Goal: Obtain resource: Download file/media

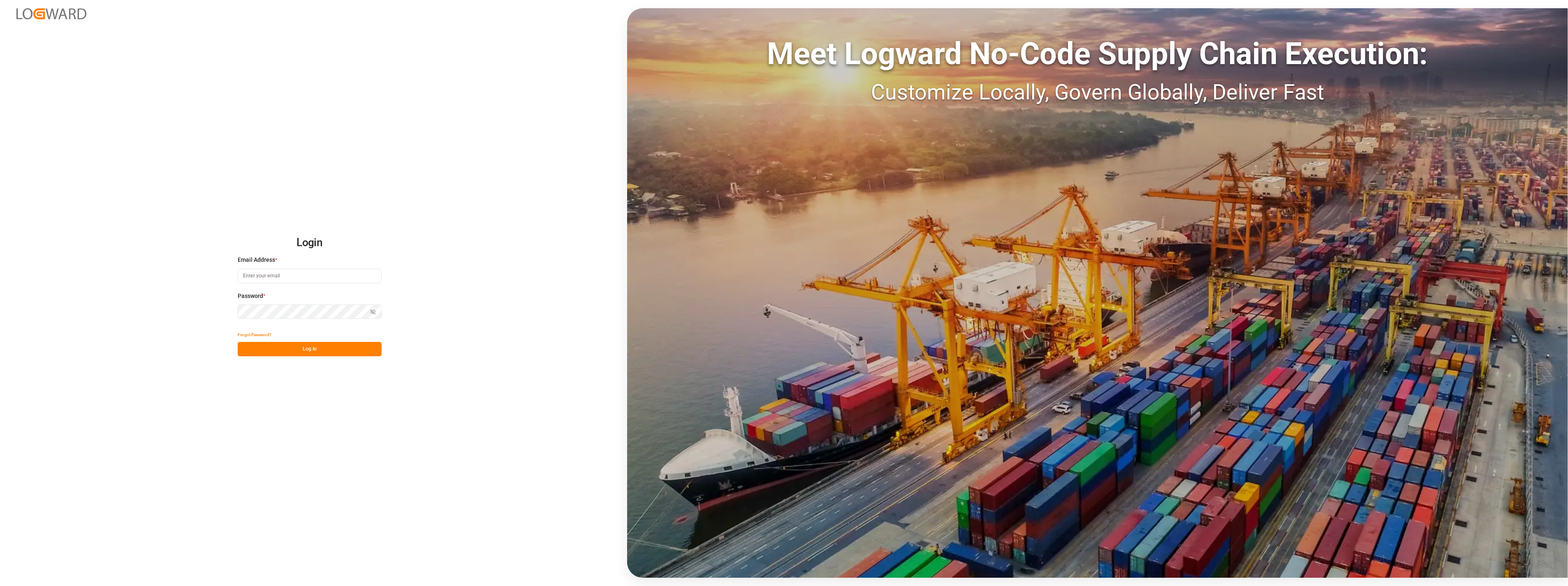
type input "[PERSON_NAME][EMAIL_ADDRESS][PERSON_NAME][DOMAIN_NAME]"
click at [310, 354] on button "Log In" at bounding box center [309, 349] width 144 height 15
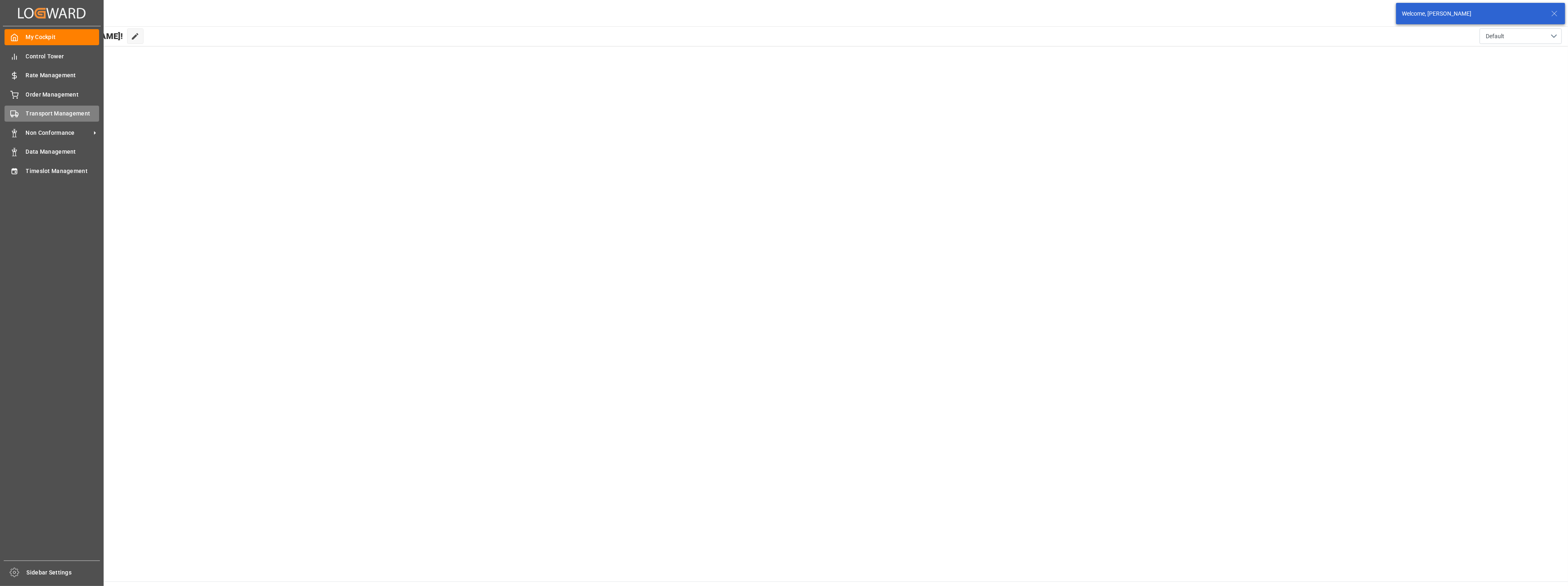
click at [57, 114] on span "Transport Management" at bounding box center [63, 114] width 74 height 9
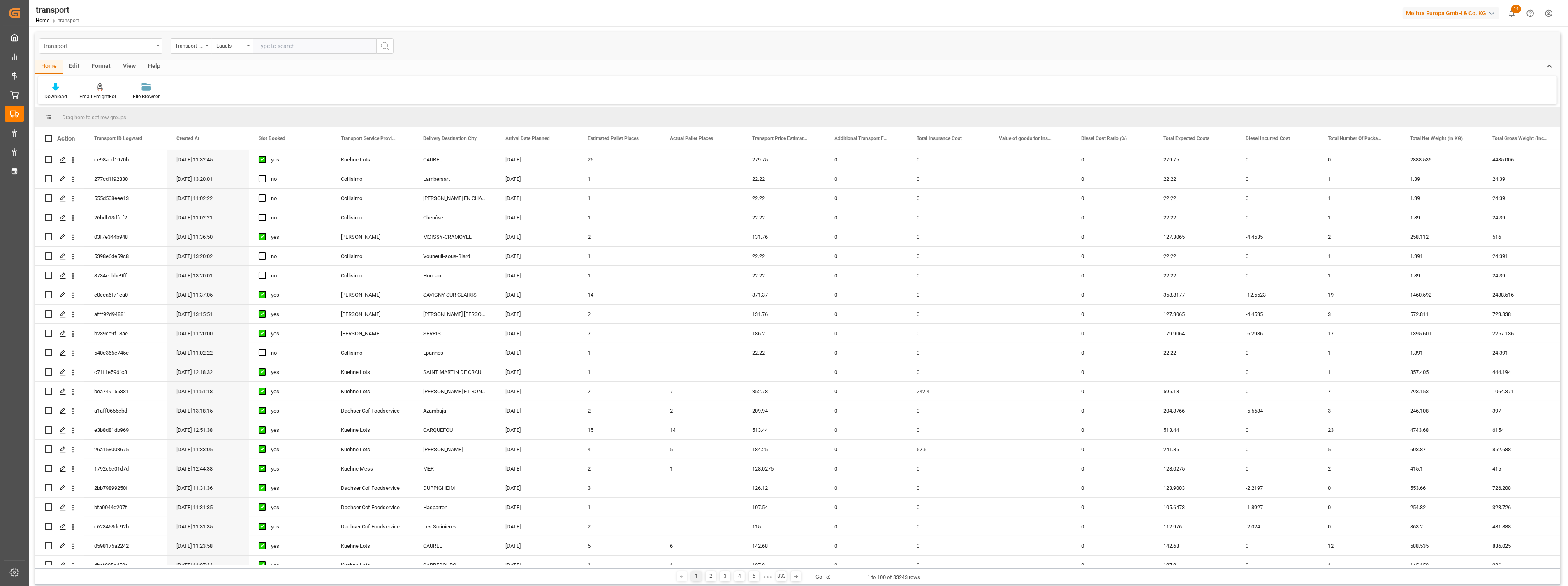
click at [124, 42] on div "transport" at bounding box center [99, 45] width 110 height 10
type input "deliv"
click at [88, 100] on div "Delivery DE" at bounding box center [100, 101] width 122 height 17
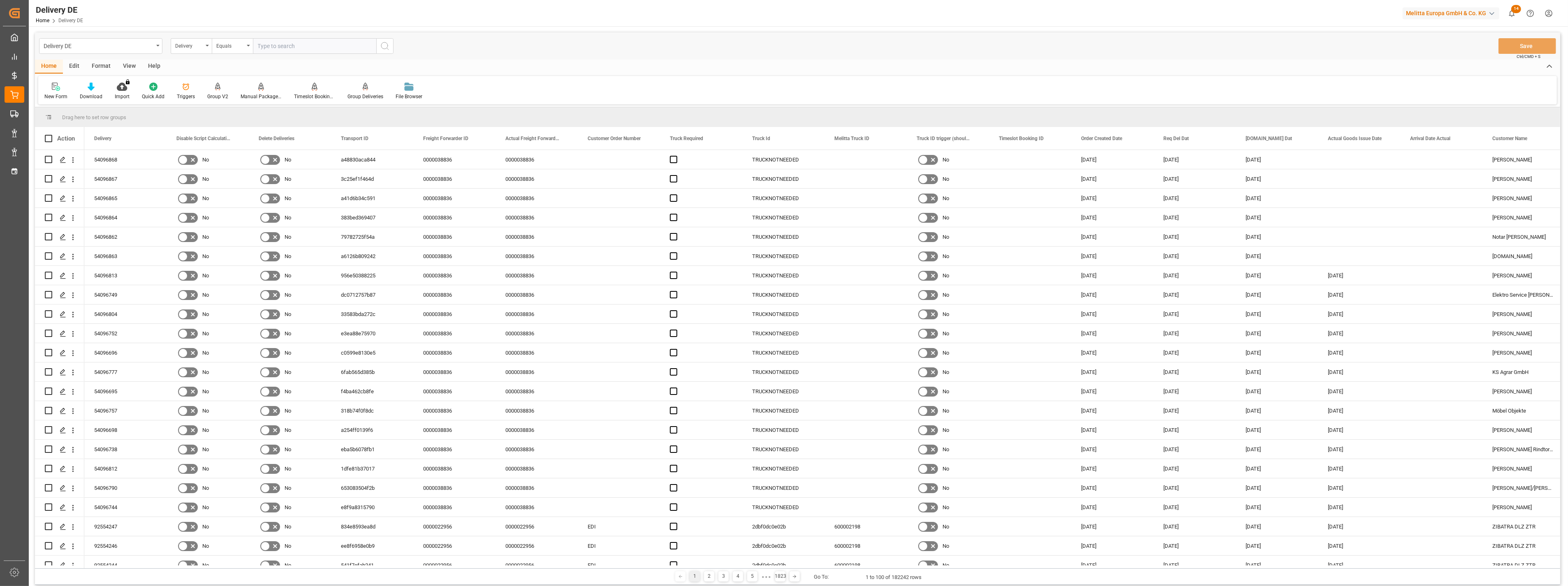
click at [200, 47] on div "Delivery" at bounding box center [189, 45] width 28 height 10
type input "tsp"
click at [236, 78] on div "TSP" at bounding box center [232, 84] width 122 height 17
click at [247, 46] on div "Equals" at bounding box center [233, 46] width 41 height 16
click at [247, 136] on div "Starts with" at bounding box center [273, 136] width 122 height 17
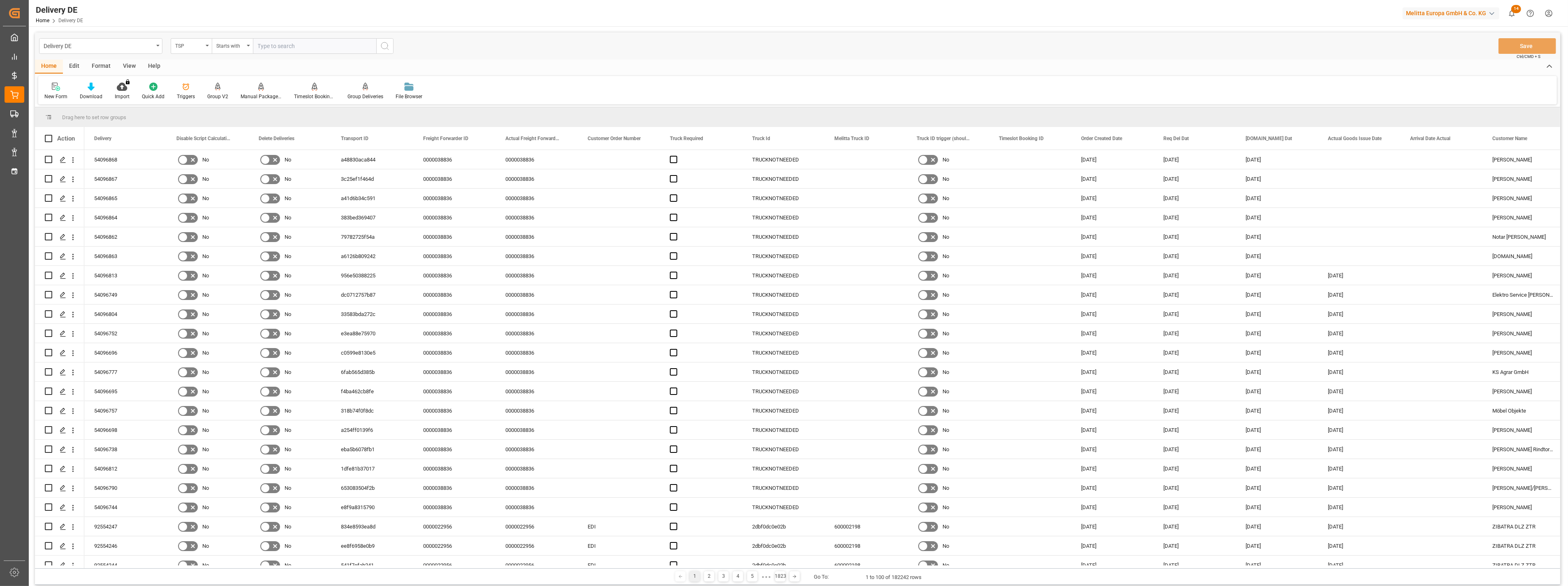
click at [281, 50] on input "text" at bounding box center [314, 46] width 124 height 16
type input "Dachser Cof"
click at [388, 46] on icon "search button" at bounding box center [385, 46] width 10 height 10
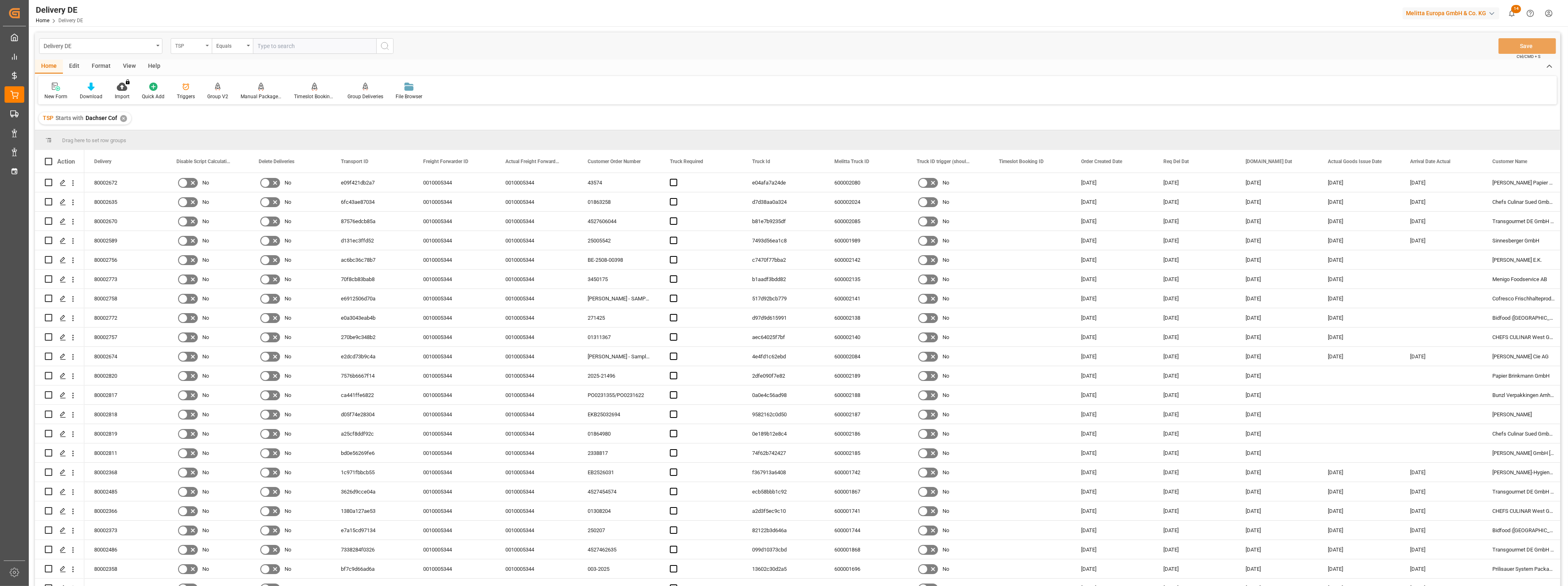
click at [196, 44] on div "TSP" at bounding box center [189, 45] width 28 height 10
type input "re"
click at [205, 180] on div "Req Del Dat" at bounding box center [232, 179] width 122 height 17
click at [235, 46] on div "Equals" at bounding box center [230, 45] width 28 height 10
click at [240, 150] on div "In range" at bounding box center [273, 153] width 122 height 17
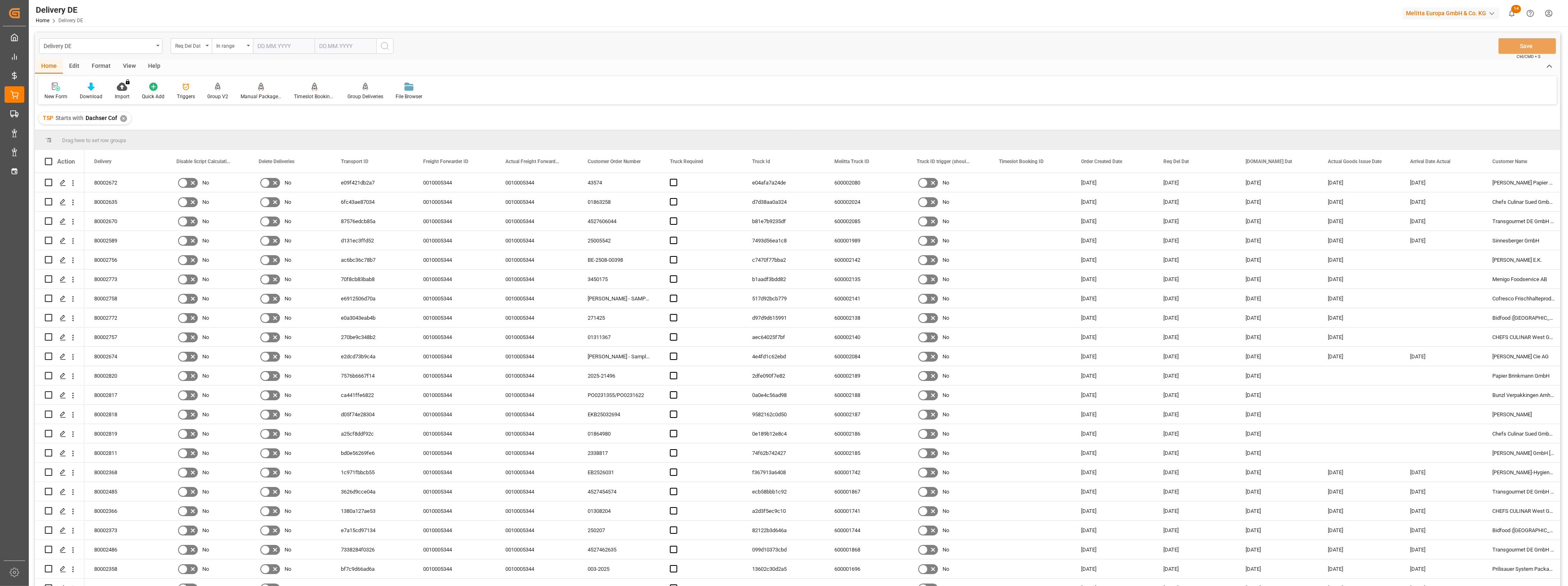
click at [273, 47] on input "text" at bounding box center [283, 46] width 61 height 16
click at [261, 67] on div "[DATE]" at bounding box center [312, 66] width 117 height 9
click at [259, 65] on button "Previous Month" at bounding box center [260, 65] width 5 height 5
click at [282, 145] on span "19" at bounding box center [279, 144] width 5 height 5
type input "[DATE]"
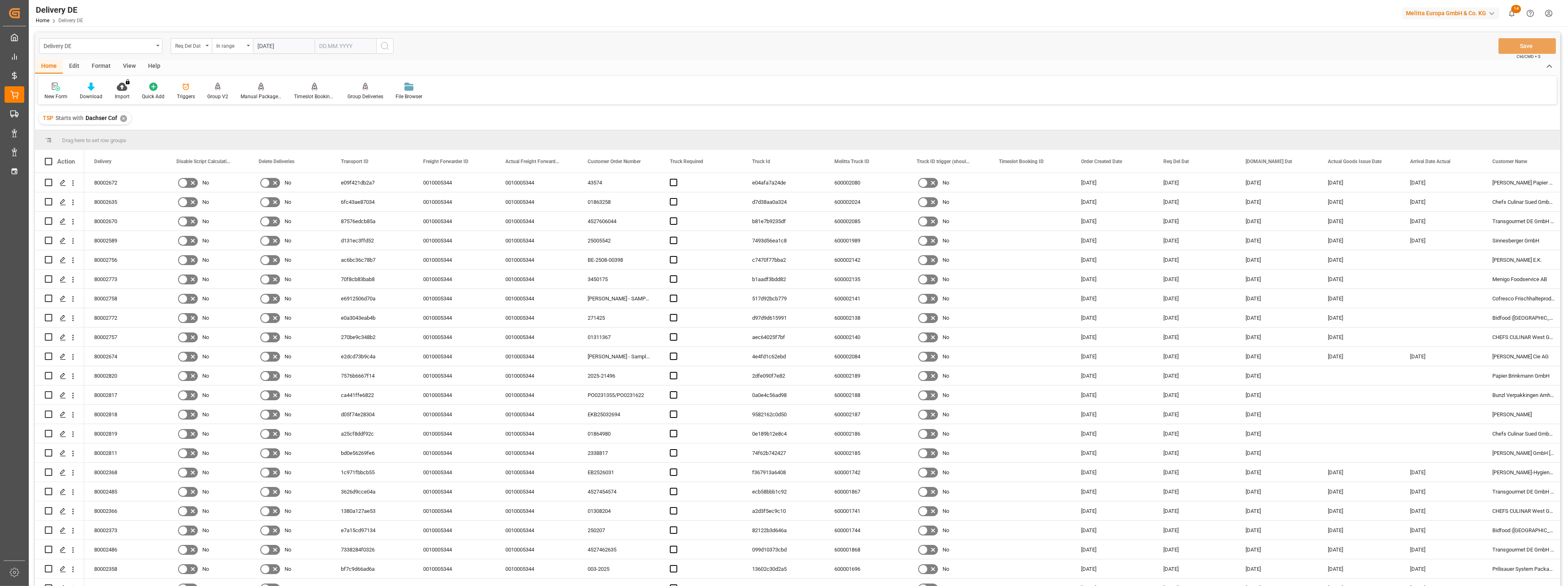
click at [315, 42] on input "text" at bounding box center [283, 46] width 61 height 16
click at [373, 111] on span "11" at bounding box center [373, 111] width 5 height 5
type input "[DATE]"
click at [383, 46] on icon "search button" at bounding box center [385, 46] width 10 height 10
click at [105, 66] on div "Format" at bounding box center [101, 66] width 31 height 14
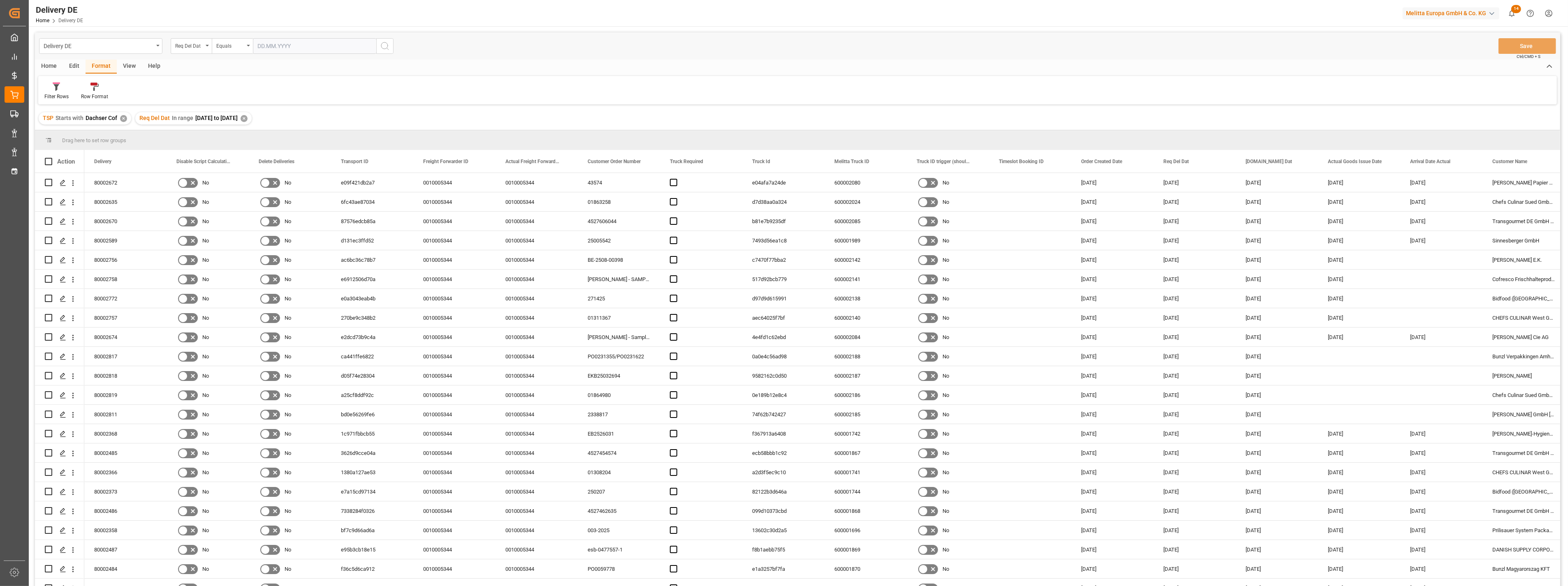
click at [122, 66] on div "View" at bounding box center [129, 66] width 25 height 14
click at [56, 88] on icon at bounding box center [53, 87] width 9 height 9
click at [64, 133] on div "Cofresco FS" at bounding box center [85, 133] width 72 height 9
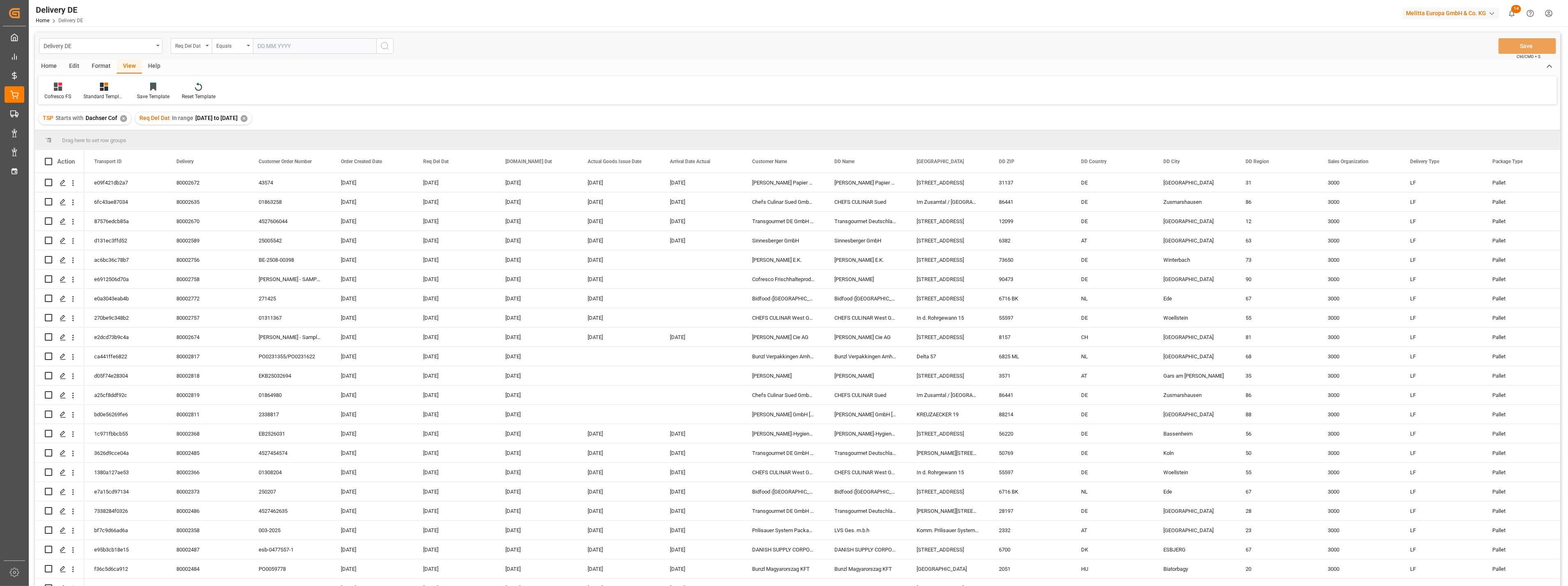
click at [47, 64] on div "Home" at bounding box center [49, 66] width 28 height 14
click at [89, 89] on icon at bounding box center [91, 87] width 7 height 9
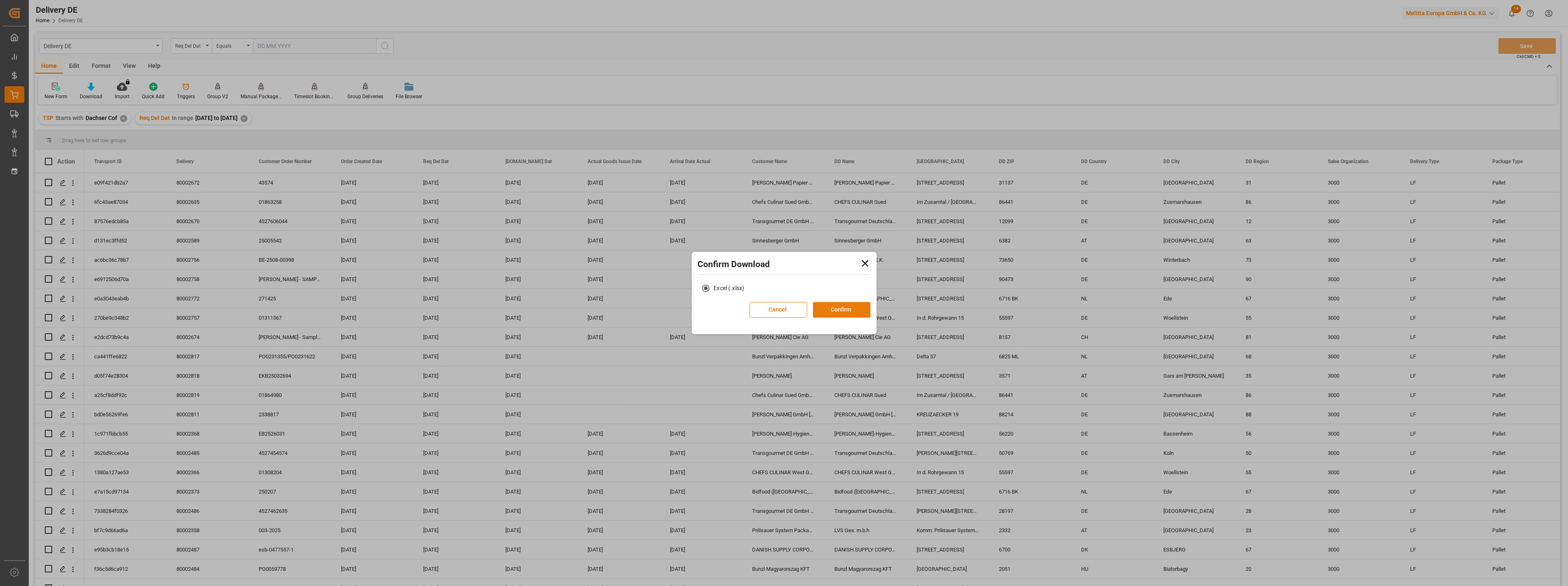
click at [843, 310] on button "Confirm" at bounding box center [842, 310] width 58 height 16
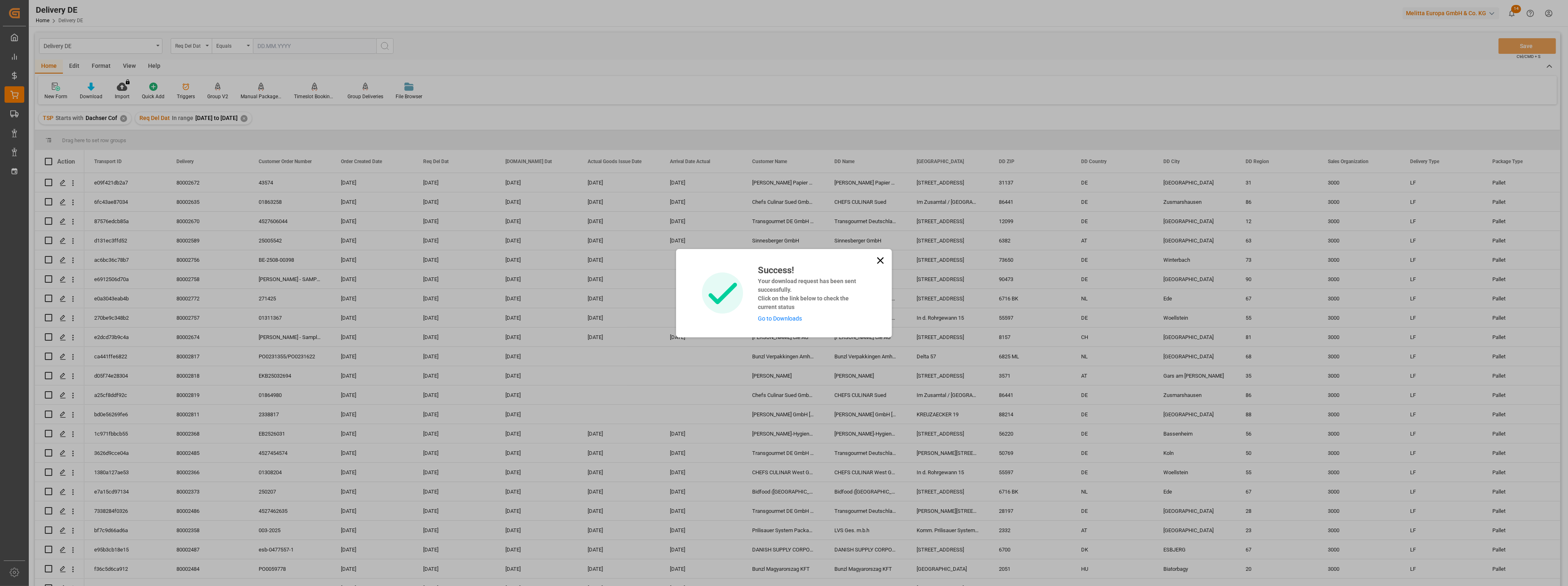
click at [790, 318] on link "Go to Downloads" at bounding box center [780, 318] width 44 height 7
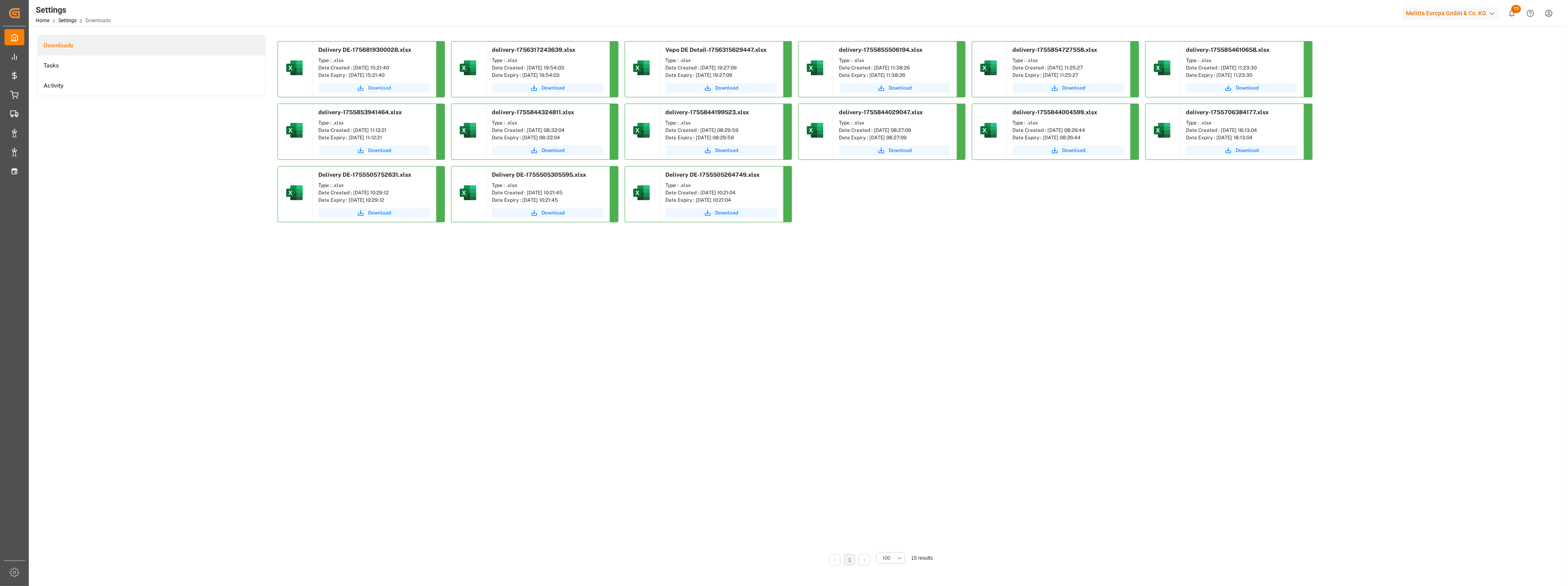
click at [390, 85] on span "Download" at bounding box center [380, 88] width 23 height 7
